Goal: Task Accomplishment & Management: Manage account settings

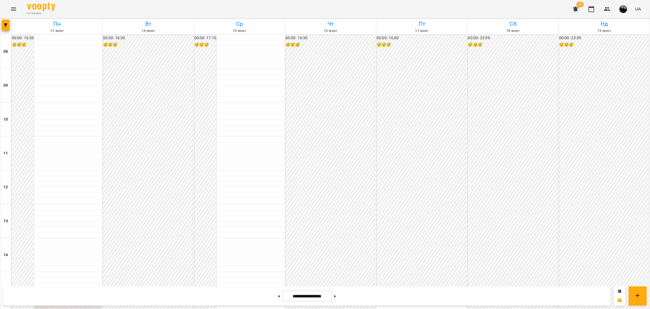
scroll to position [169, 0]
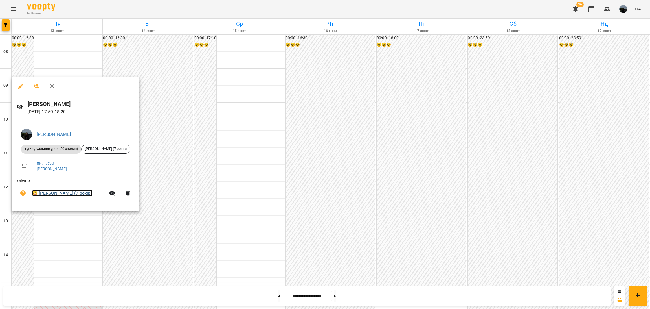
click at [66, 195] on link "😀 Гушуляк Артем (7 років)" at bounding box center [62, 193] width 60 height 7
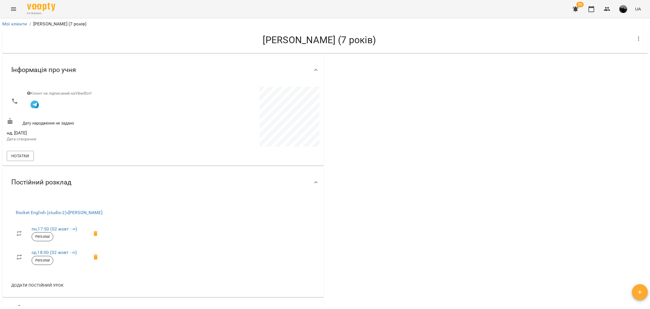
click at [12, 9] on icon "Menu" at bounding box center [13, 9] width 7 height 7
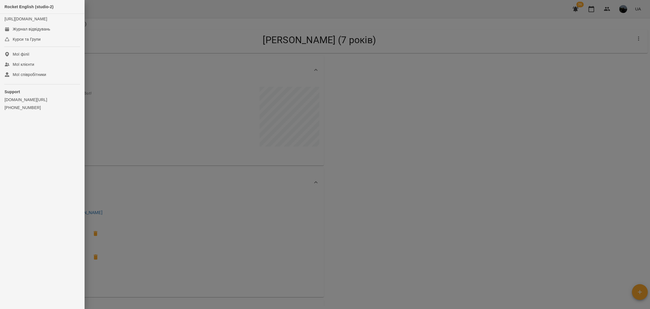
click at [106, 60] on div at bounding box center [325, 154] width 650 height 309
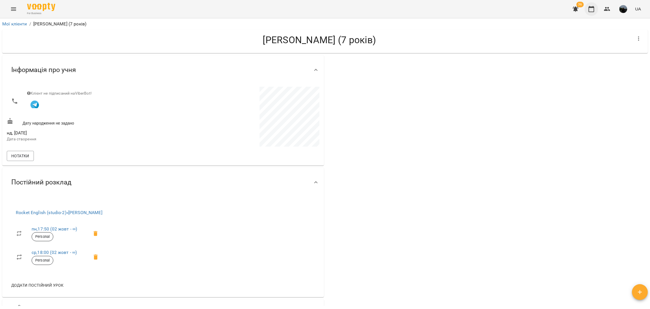
click at [593, 10] on icon "button" at bounding box center [591, 9] width 7 height 7
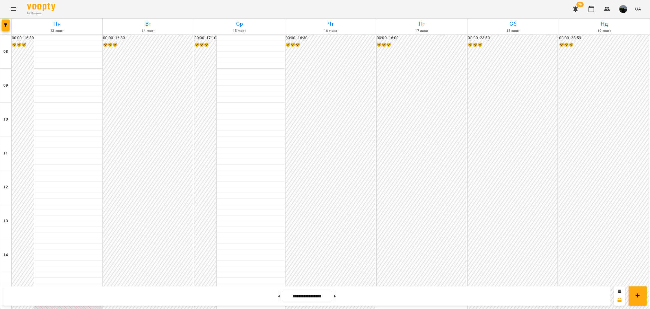
scroll to position [211, 0]
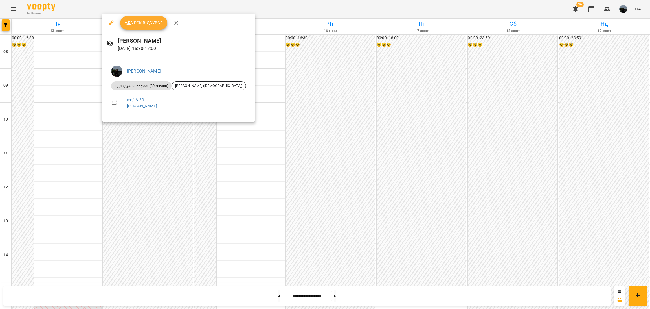
click at [250, 82] on div at bounding box center [325, 154] width 650 height 309
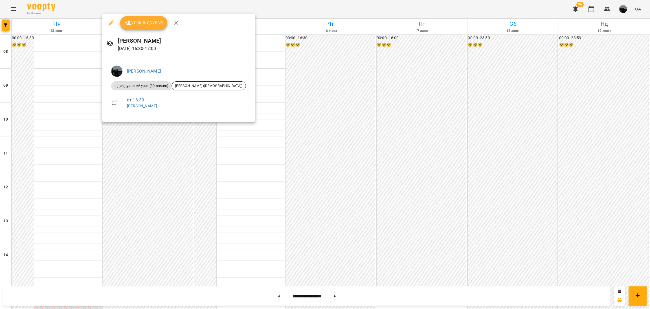
click at [261, 100] on div at bounding box center [325, 154] width 650 height 309
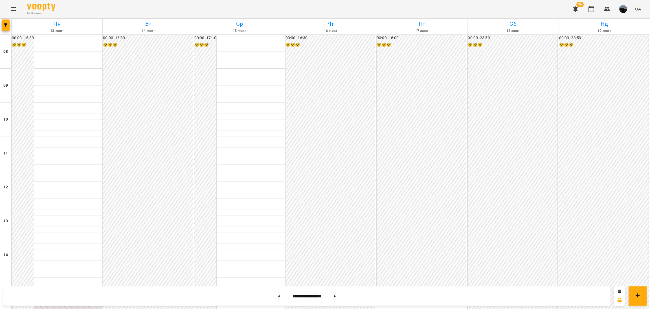
scroll to position [132, 0]
